Goal: Check status: Check status

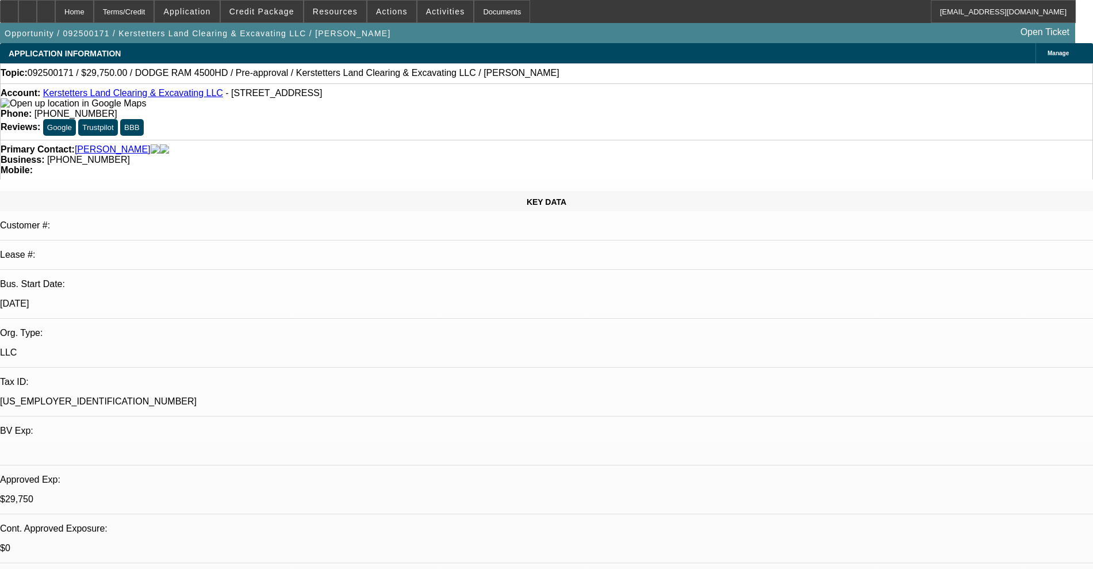
select select "0.15"
select select "2"
select select "0"
select select "6"
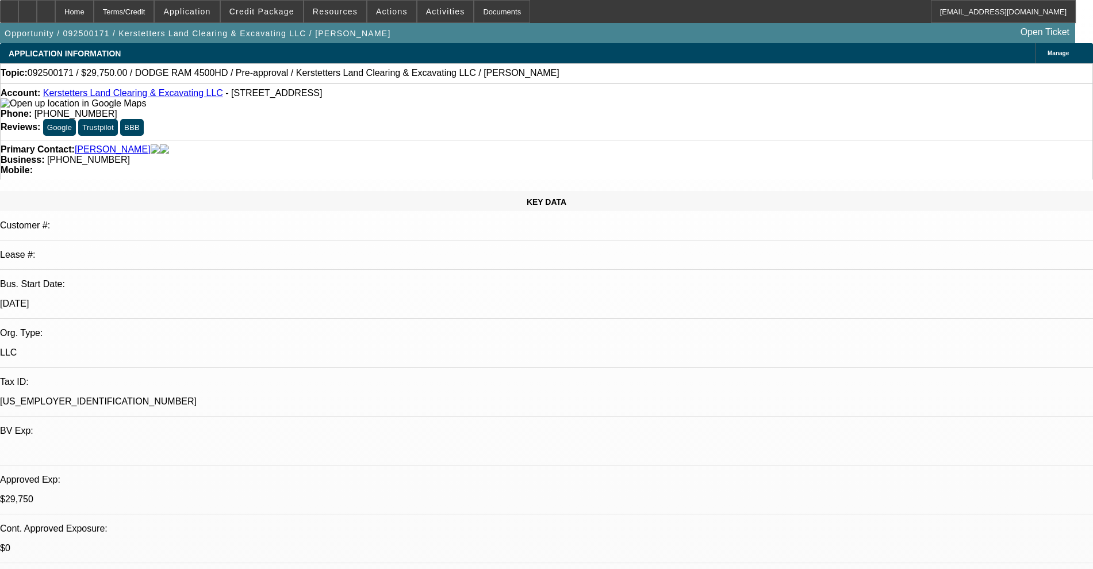
select select "0.15"
select select "2"
select select "0"
select select "6"
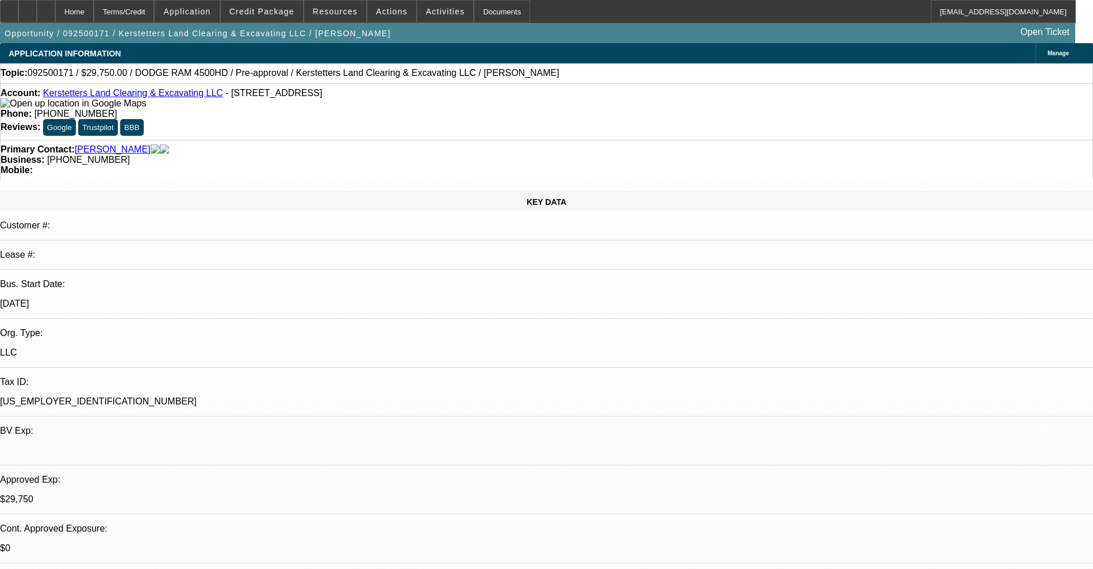
click at [273, 2] on span at bounding box center [262, 12] width 82 height 28
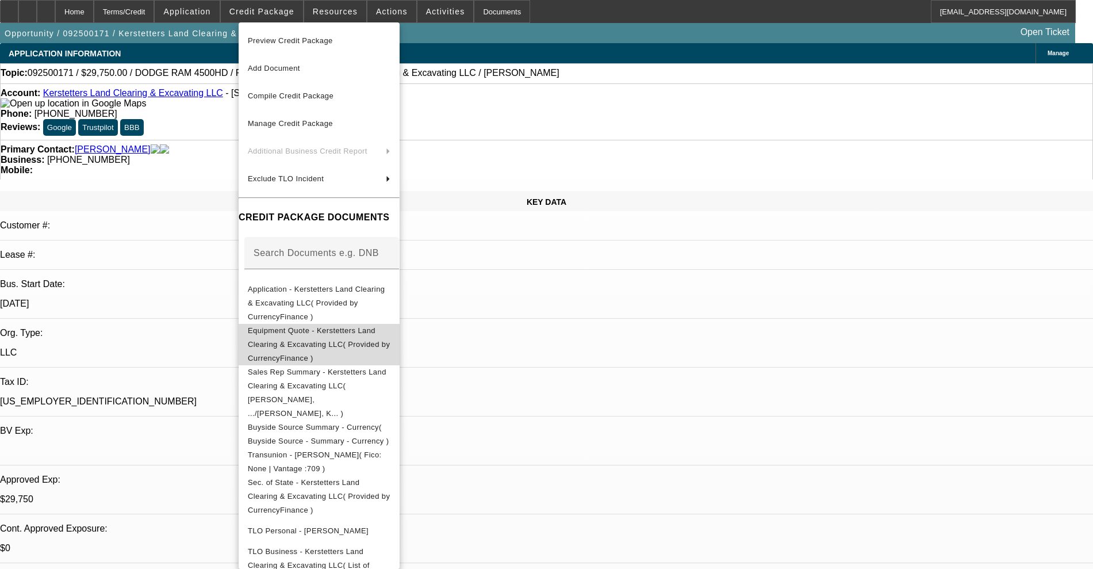
click at [370, 328] on span "Equipment Quote - Kerstetters Land Clearing & Excavating LLC( Provided by Curre…" at bounding box center [319, 344] width 143 height 41
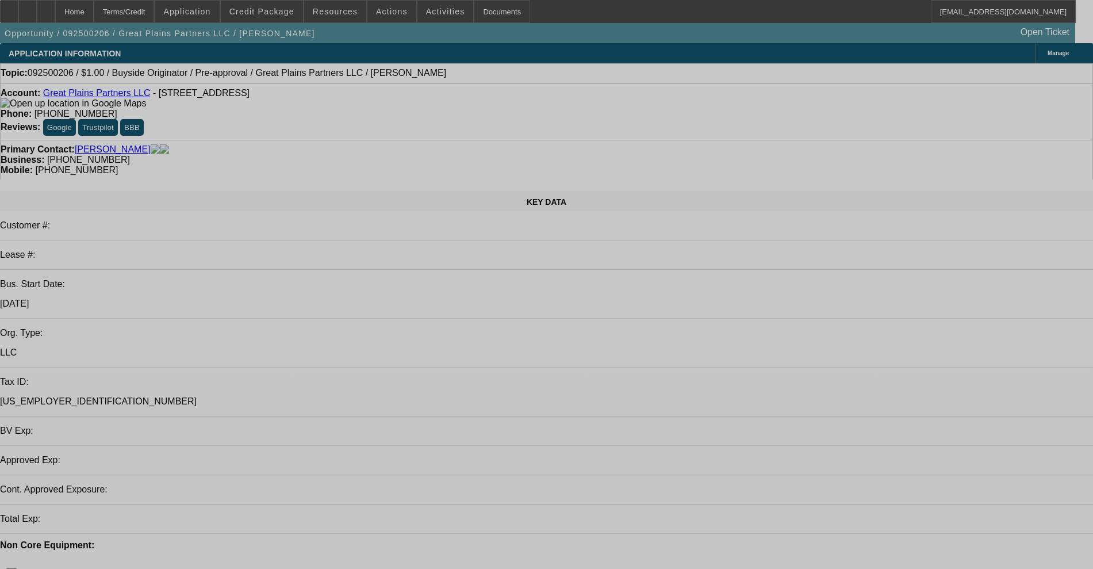
select select "0"
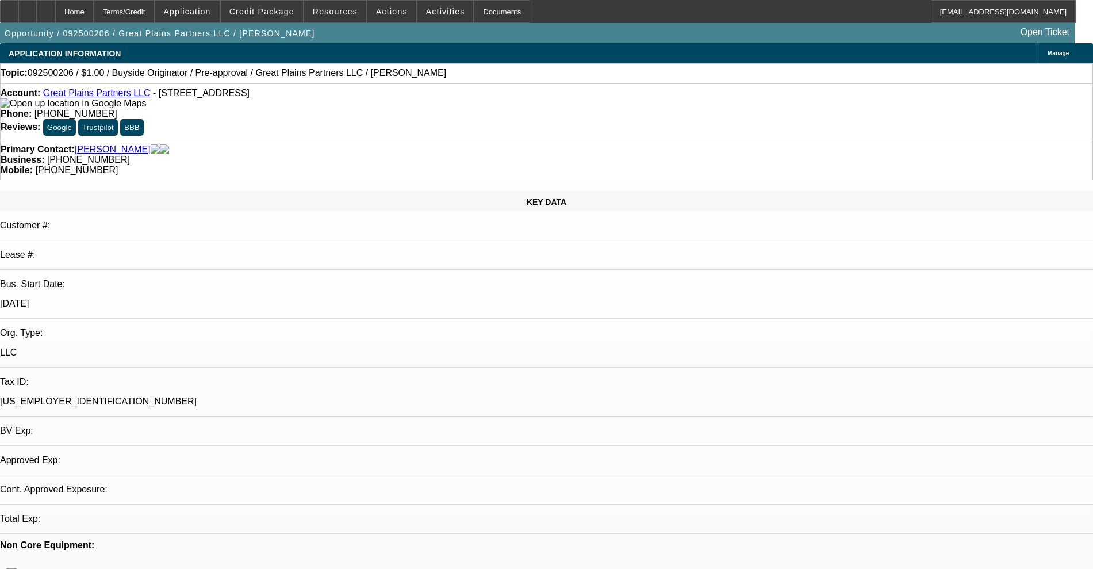
select select "2"
select select "0"
select select "6"
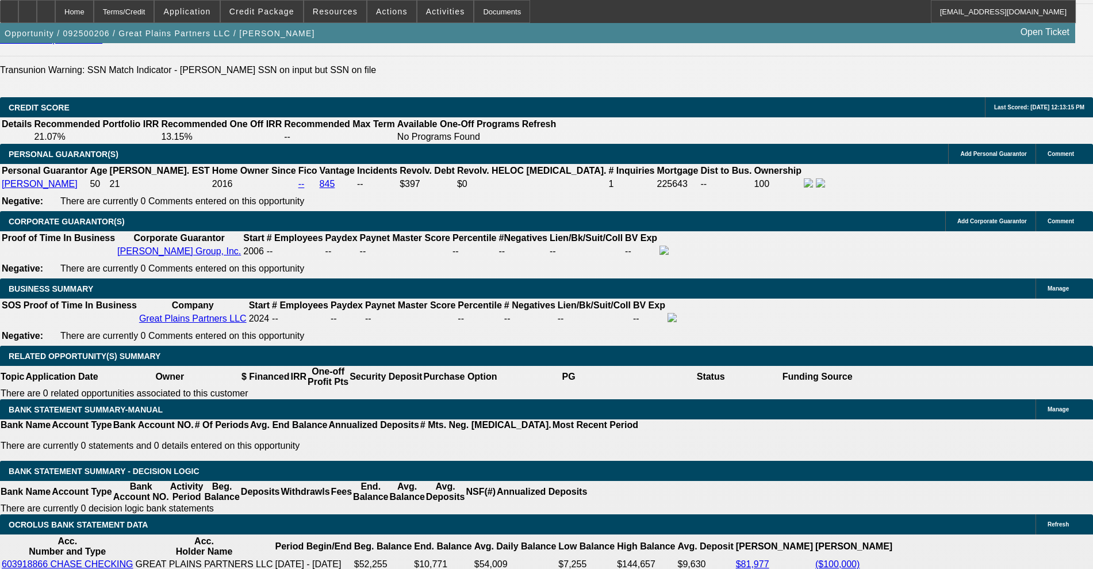
scroll to position [1509, 0]
